Goal: Navigation & Orientation: Find specific page/section

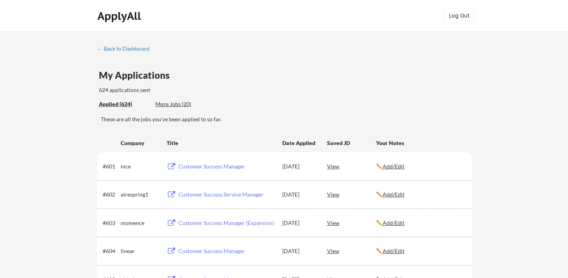
scroll to position [1087, 0]
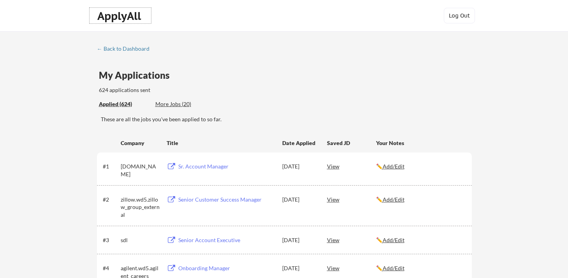
click at [111, 17] on div "ApplyAll" at bounding box center [120, 15] width 46 height 13
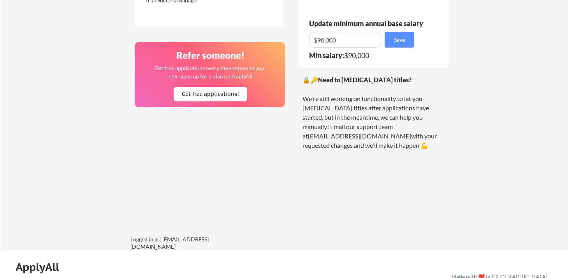
scroll to position [551, 0]
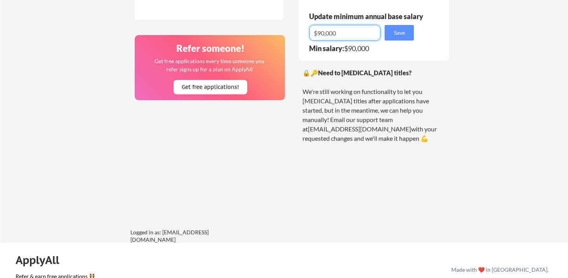
click at [334, 32] on input "input" at bounding box center [345, 33] width 71 height 16
drag, startPoint x: 337, startPoint y: 32, endPoint x: 310, endPoint y: 34, distance: 26.6
click at [310, 34] on input "input" at bounding box center [345, 33] width 71 height 16
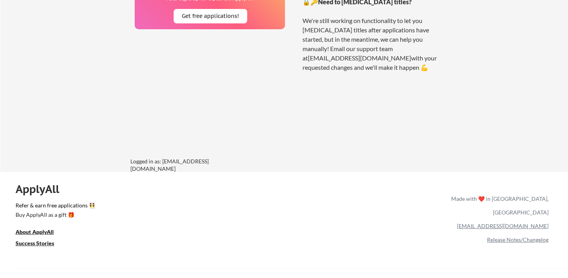
scroll to position [640, 0]
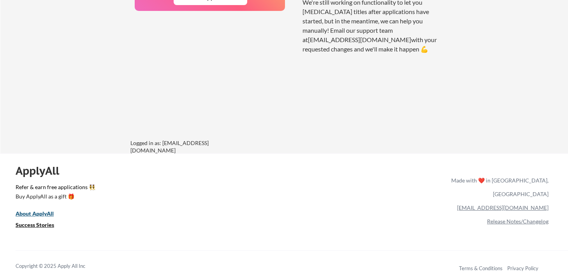
click at [39, 214] on u "About ApplyAll" at bounding box center [35, 213] width 38 height 7
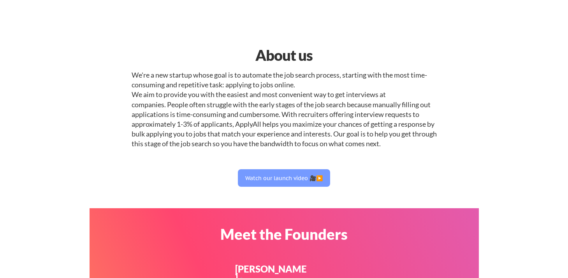
select select ""sales""
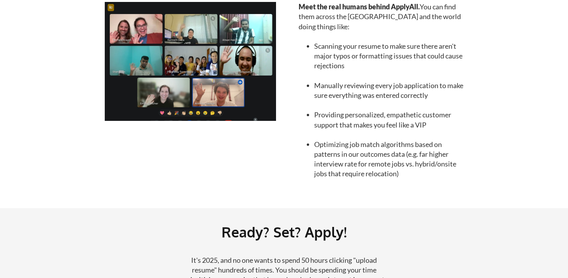
scroll to position [935, 0]
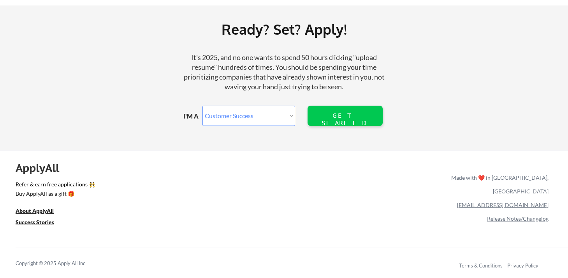
click at [222, 112] on select "Marketer Software Engineering Product Management Customer Success Sales UI/UX/P…" at bounding box center [249, 116] width 93 height 20
click at [35, 219] on u "Success Stories" at bounding box center [35, 222] width 39 height 7
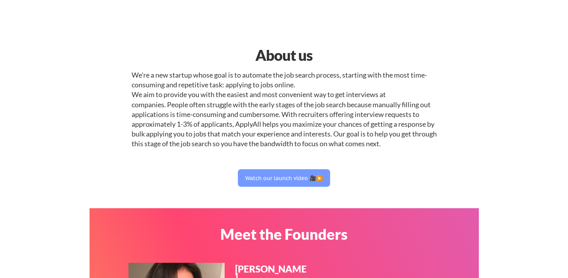
select select ""sales""
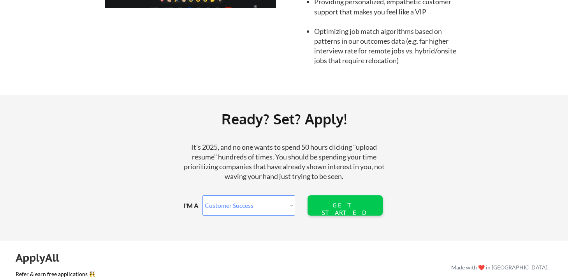
scroll to position [935, 0]
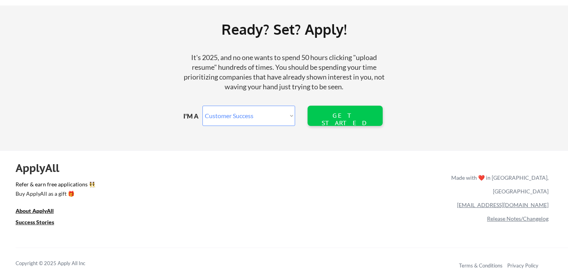
click at [519, 215] on link "Release Notes/Changelog" at bounding box center [518, 218] width 62 height 7
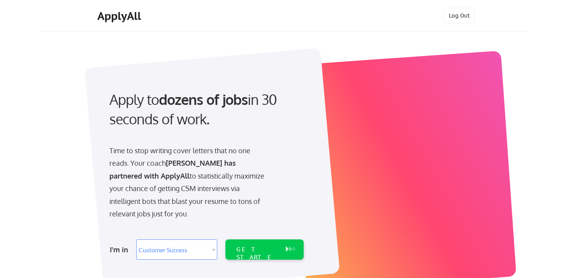
select select ""sales""
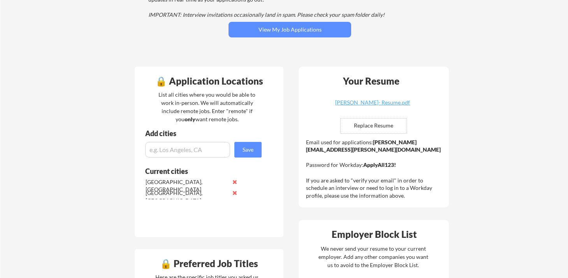
scroll to position [116, 0]
click at [233, 182] on button at bounding box center [235, 181] width 6 height 6
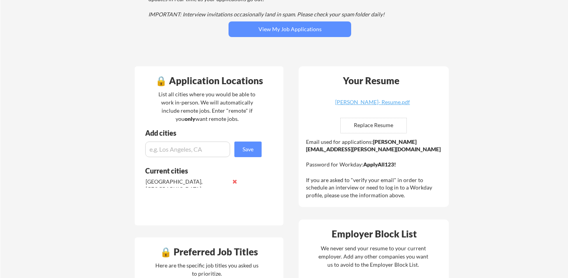
click at [233, 182] on button at bounding box center [235, 181] width 6 height 6
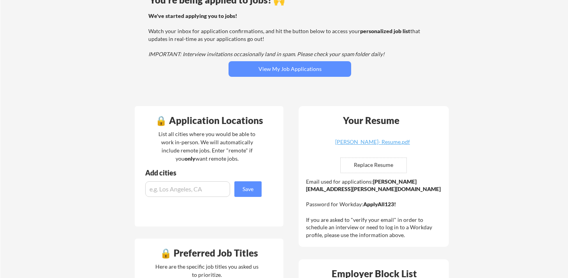
scroll to position [0, 0]
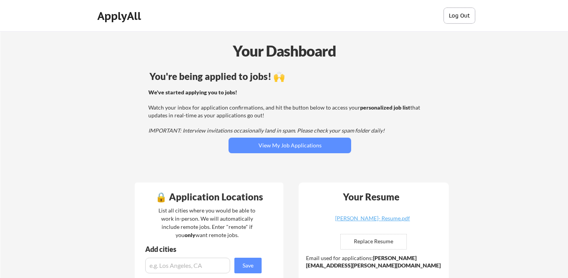
click at [461, 14] on button "Log Out" at bounding box center [459, 16] width 31 height 16
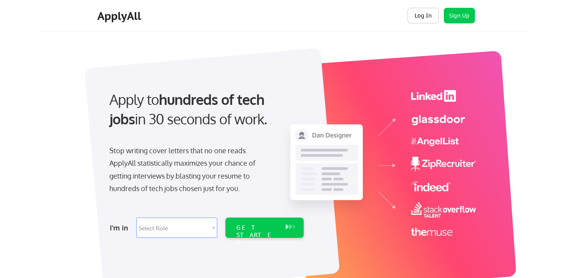
click at [431, 21] on button "Log In" at bounding box center [423, 16] width 31 height 16
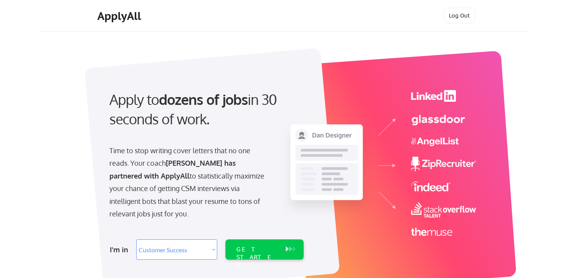
select select ""sales""
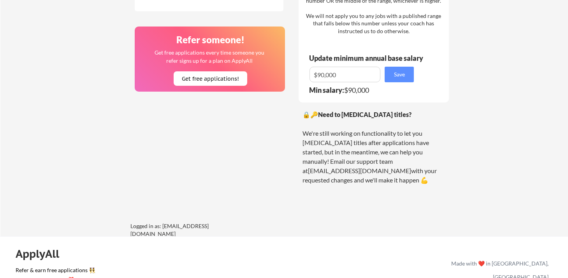
scroll to position [592, 0]
